Goal: Information Seeking & Learning: Learn about a topic

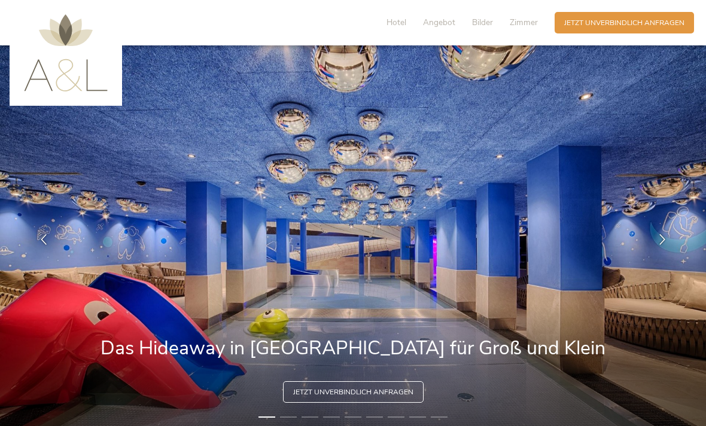
click at [661, 246] on div at bounding box center [662, 240] width 30 height 30
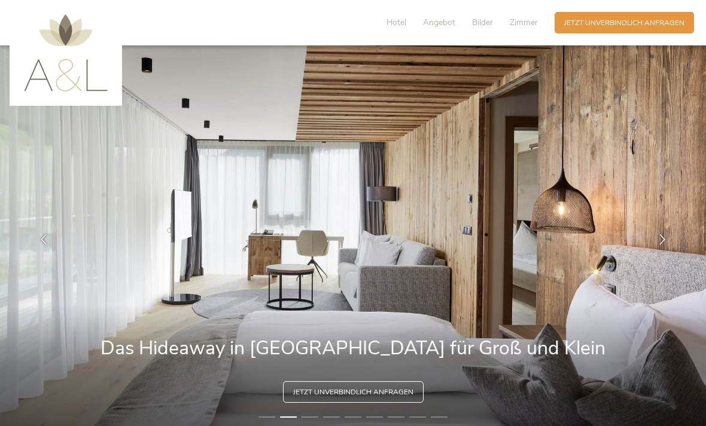
click at [662, 245] on icon at bounding box center [662, 239] width 11 height 11
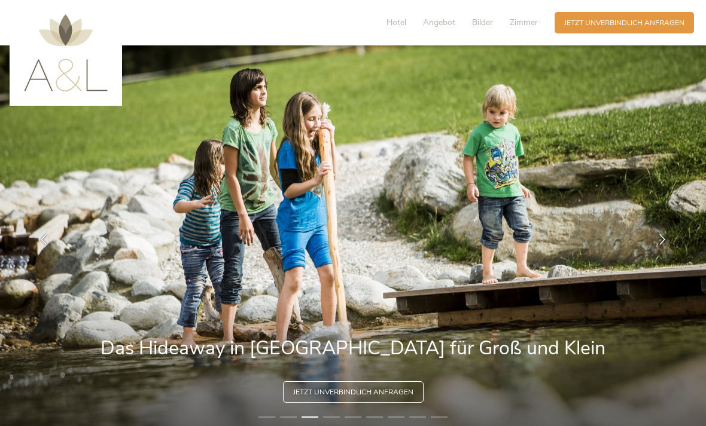
click at [663, 255] on div at bounding box center [662, 240] width 30 height 30
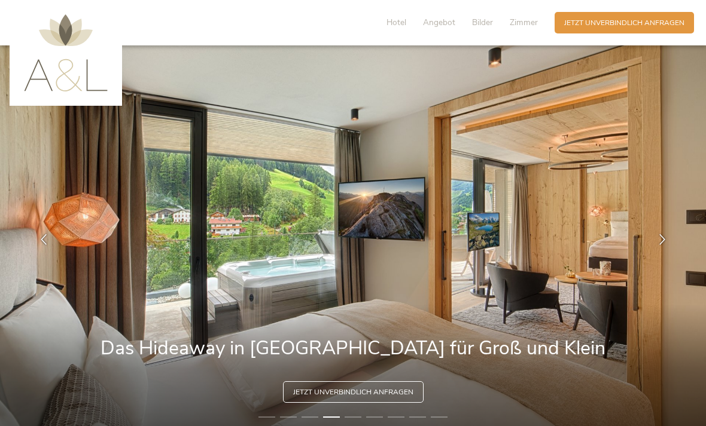
click at [645, 246] on img at bounding box center [353, 239] width 706 height 389
click at [661, 245] on icon at bounding box center [662, 239] width 11 height 11
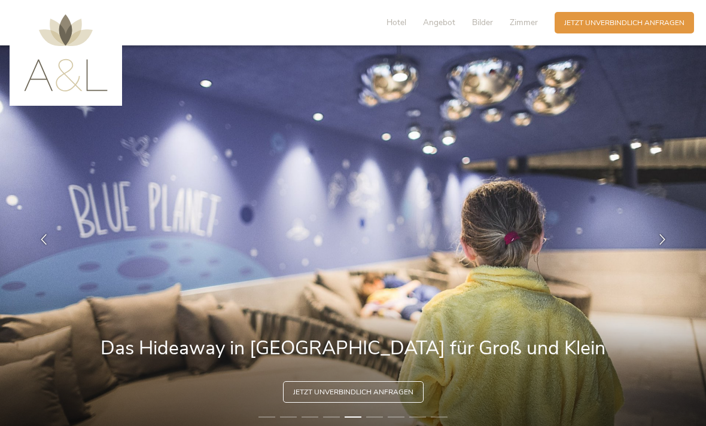
click at [663, 245] on icon at bounding box center [662, 239] width 11 height 11
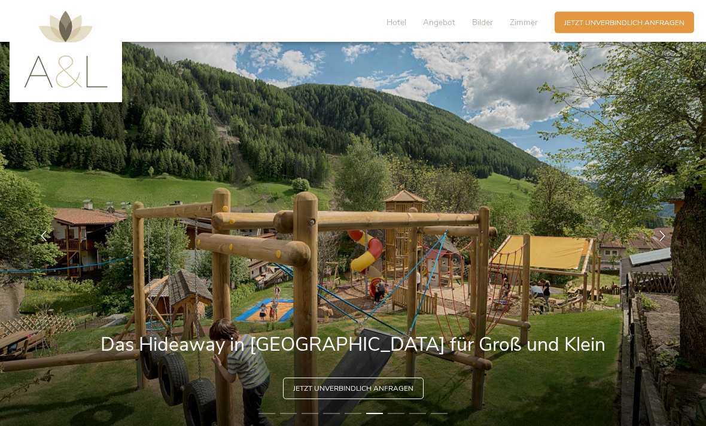
scroll to position [6, 0]
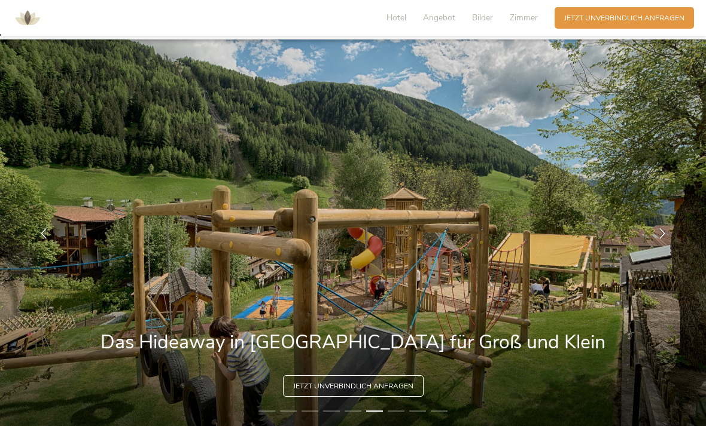
click at [704, 240] on img at bounding box center [353, 233] width 706 height 389
click at [686, 256] on img at bounding box center [353, 233] width 706 height 389
click at [670, 249] on div at bounding box center [662, 234] width 30 height 30
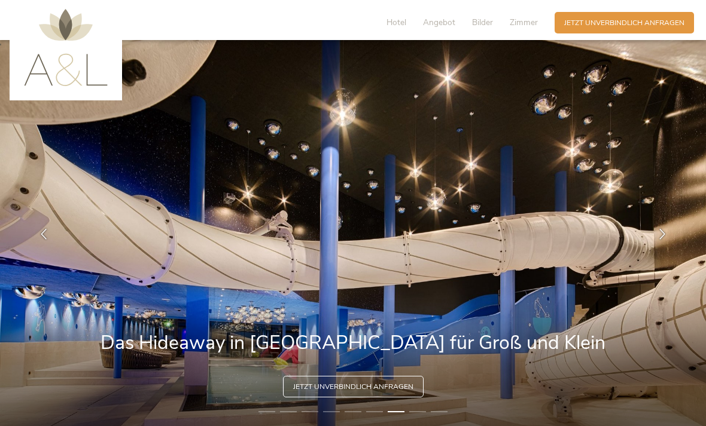
click at [528, 23] on span "Zimmer" at bounding box center [524, 22] width 28 height 11
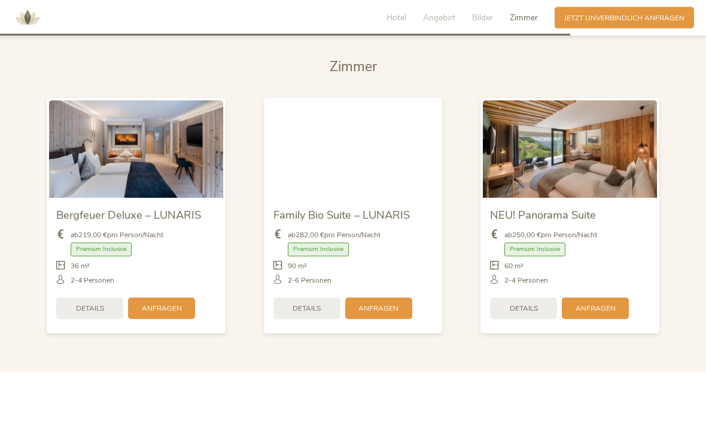
scroll to position [2352, 0]
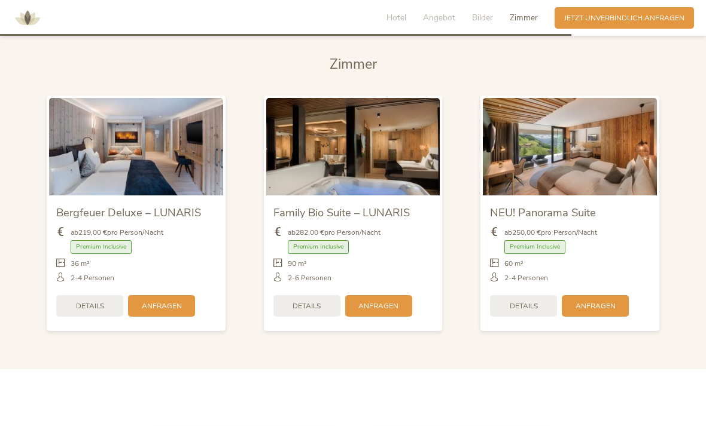
click at [483, 18] on span "Bilder" at bounding box center [482, 17] width 21 height 11
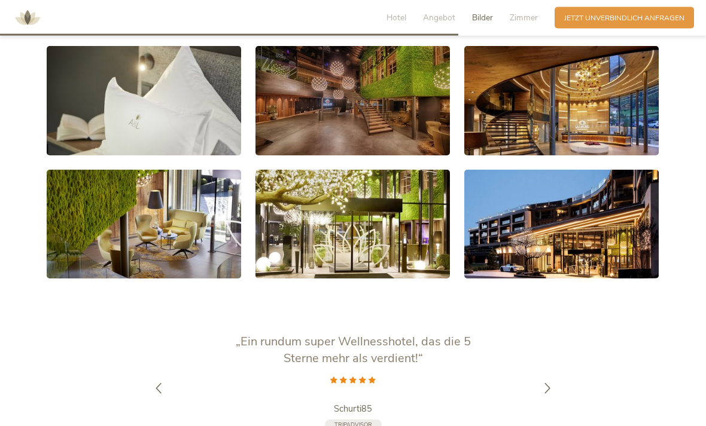
scroll to position [1886, 0]
click at [550, 404] on div at bounding box center [547, 389] width 30 height 30
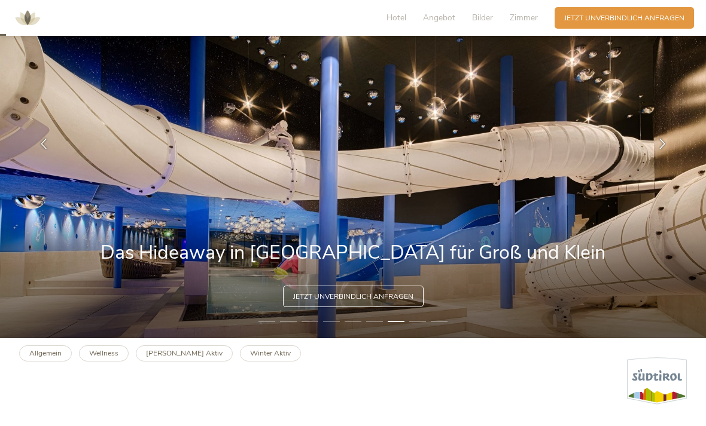
scroll to position [0, 0]
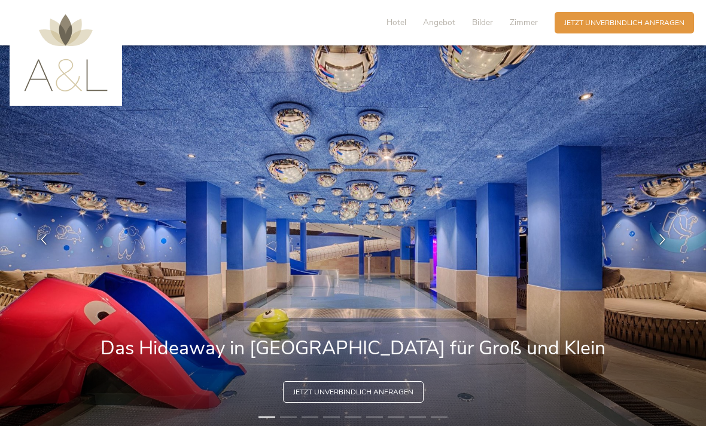
click at [629, 215] on img at bounding box center [353, 239] width 706 height 389
